Goal: Information Seeking & Learning: Find specific fact

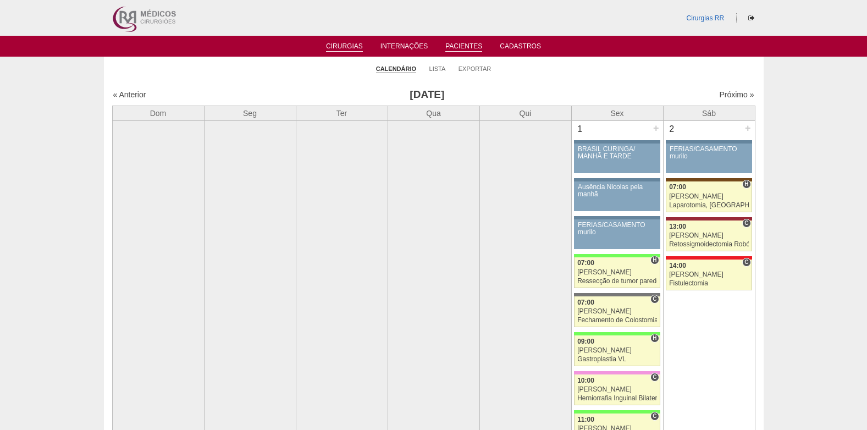
click at [454, 45] on link "Pacientes" at bounding box center [463, 46] width 37 height 9
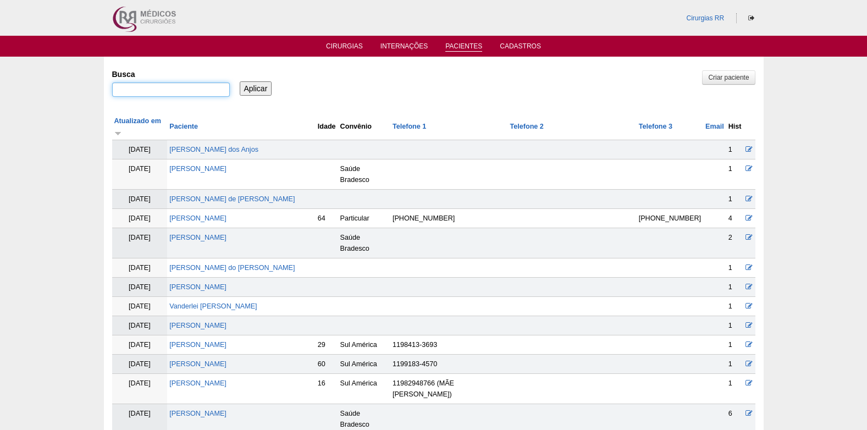
click at [159, 88] on input "Busca" at bounding box center [171, 89] width 118 height 14
type input "anderson clayton"
click at [262, 82] on input "Aplicar" at bounding box center [256, 88] width 32 height 14
